Goal: Obtain resource: Obtain resource

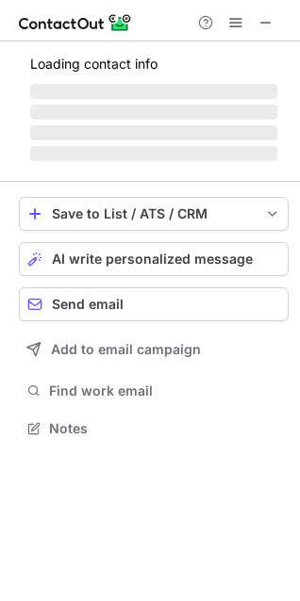
scroll to position [427, 300]
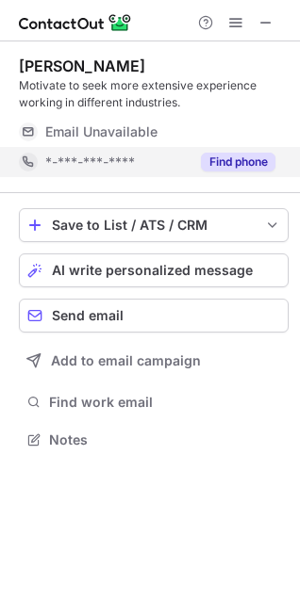
click at [241, 161] on button "Find phone" at bounding box center [238, 162] width 74 height 19
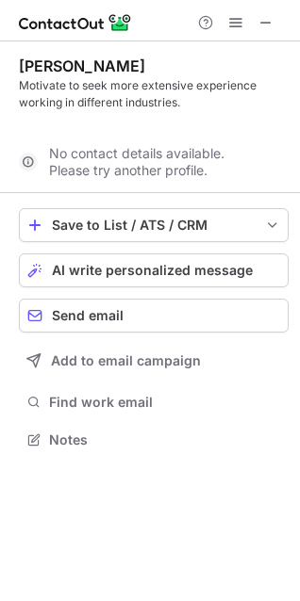
scroll to position [397, 300]
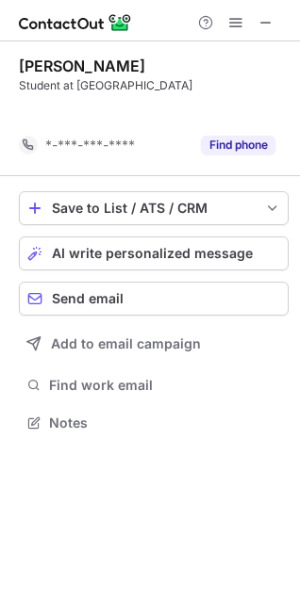
scroll to position [380, 300]
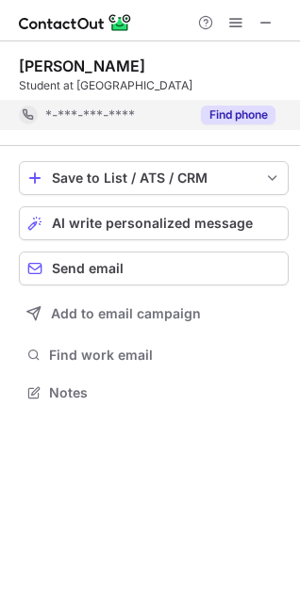
click at [255, 117] on button "Find phone" at bounding box center [238, 115] width 74 height 19
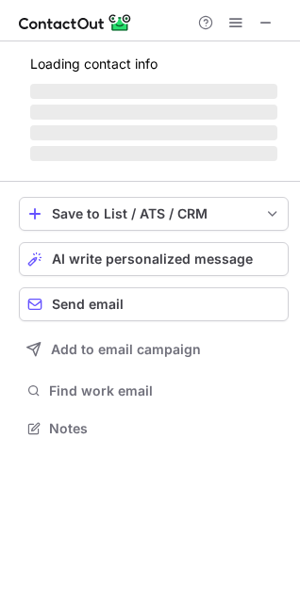
scroll to position [410, 300]
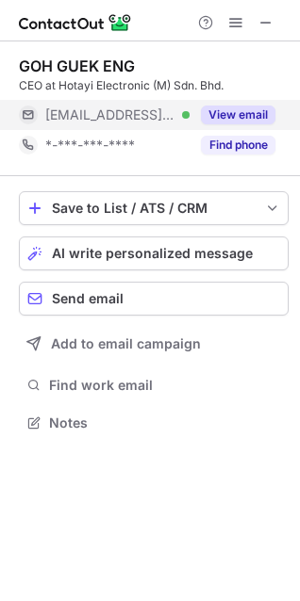
click at [224, 114] on button "View email" at bounding box center [238, 115] width 74 height 19
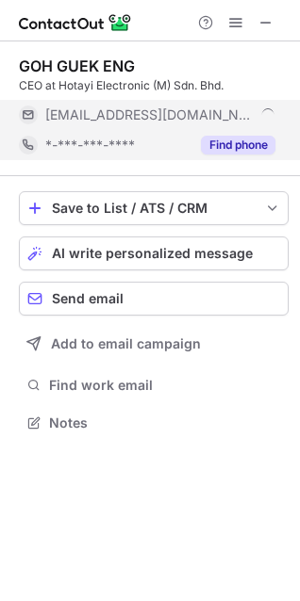
click at [232, 142] on button "Find phone" at bounding box center [238, 145] width 74 height 19
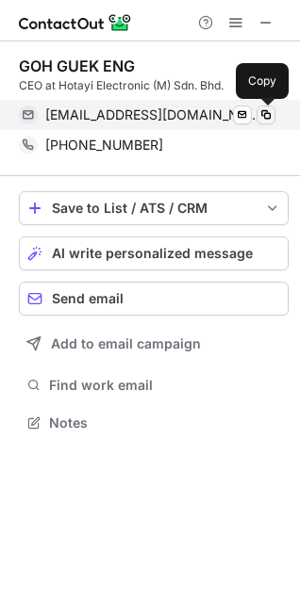
click at [263, 108] on span at bounding box center [265, 114] width 15 height 15
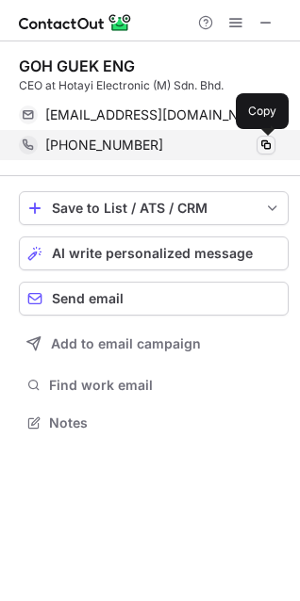
click at [262, 142] on span at bounding box center [265, 145] width 15 height 15
